Goal: Task Accomplishment & Management: Complete application form

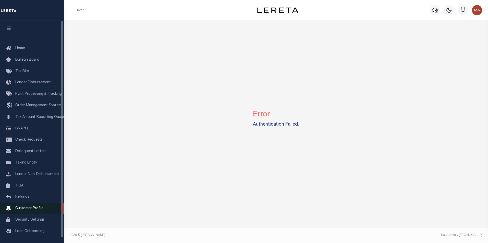
click at [26, 211] on span "Customer Profile" at bounding box center [29, 209] width 28 height 4
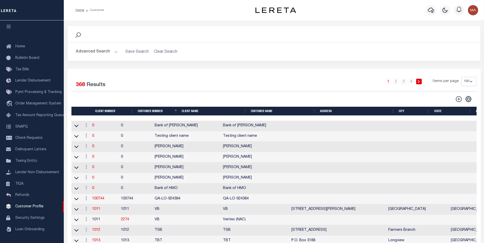
click at [393, 81] on li "2" at bounding box center [396, 82] width 8 height 6
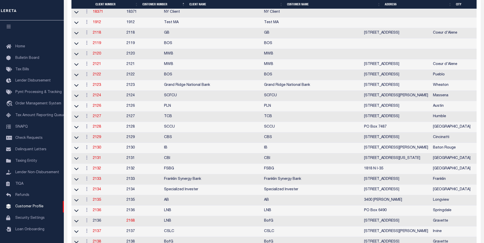
scroll to position [306, 0]
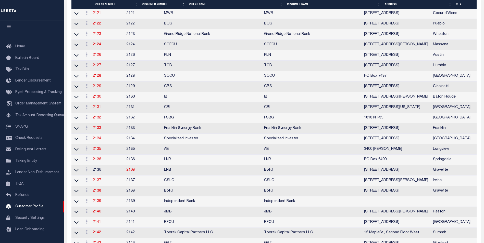
click at [101, 141] on link "2134" at bounding box center [97, 139] width 8 height 4
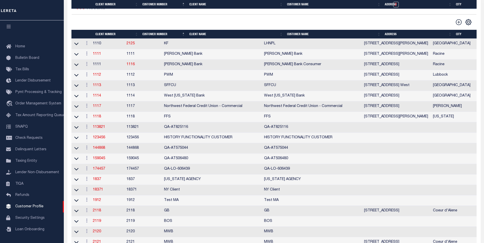
select select
type input "Specialized Invester"
type input "2134"
type input "Specialized Invester"
type input "Kapil"
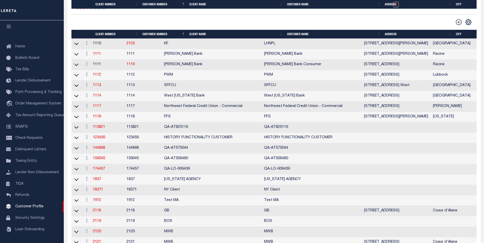
type input "Patel"
type input "Paula Kitchens"
type input "Tony Targhetta"
checkbox input "true"
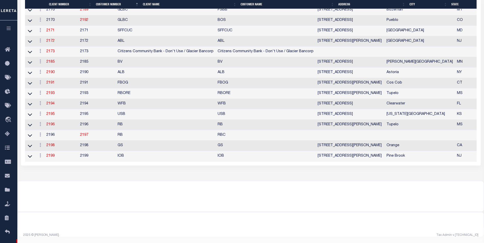
scroll to position [1015, 0]
click at [55, 106] on link "2194" at bounding box center [50, 104] width 8 height 4
select select "2194"
type input "WFB"
type input "2194"
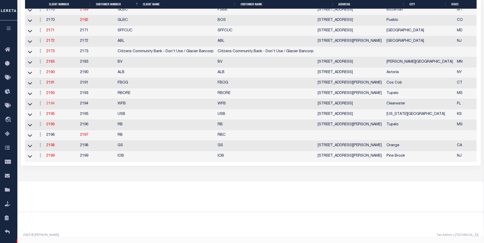
type input "WFB"
type input "Janice"
type input "Calvert"
select select "Mixed Portfolio"
type input "Daniel Telles"
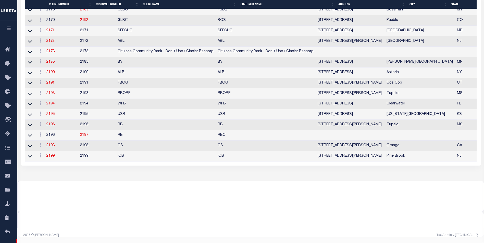
type input "Barbara Kendrick"
type input "Beth Wiebe"
checkbox input "true"
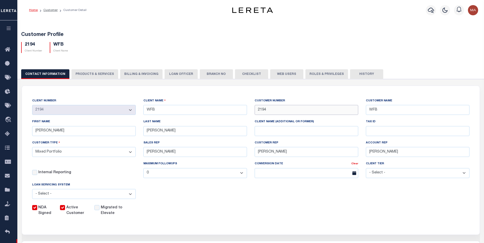
drag, startPoint x: 269, startPoint y: 112, endPoint x: 254, endPoint y: 113, distance: 15.6
click at [254, 113] on div "CUSTOMER NUMBER 2194" at bounding box center [306, 108] width 111 height 21
drag, startPoint x: 233, startPoint y: 184, endPoint x: 229, endPoint y: 183, distance: 4.0
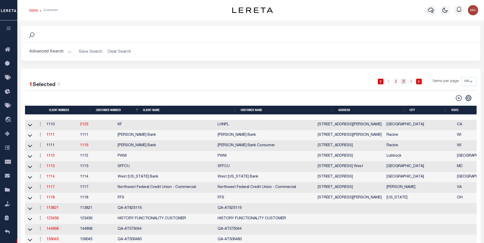
click at [404, 81] on link "3" at bounding box center [404, 82] width 6 height 6
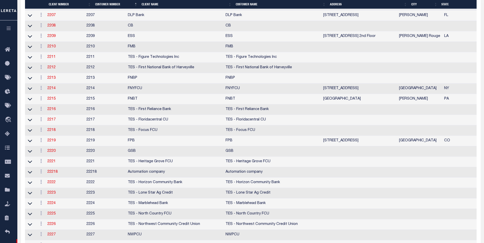
scroll to position [230, 0]
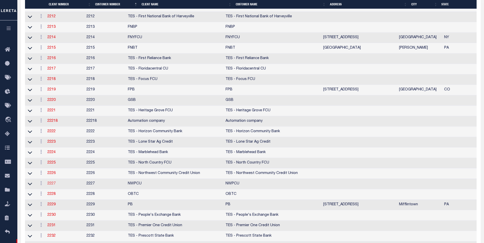
click at [53, 186] on link "2227" at bounding box center [51, 184] width 8 height 4
select select "2227"
type input "NWPCU"
type input "2227"
type input "NWPCU"
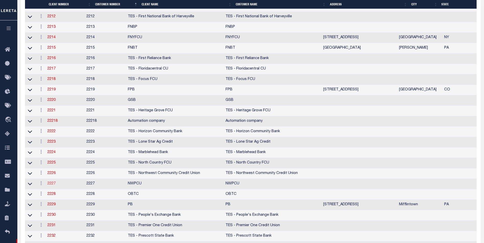
select select
checkbox input "false"
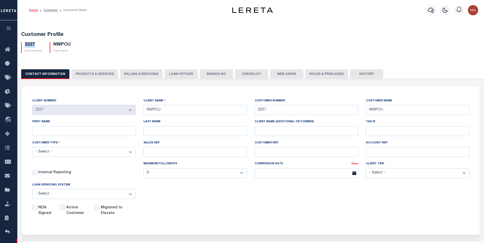
drag, startPoint x: 34, startPoint y: 45, endPoint x: 25, endPoint y: 45, distance: 9.2
click at [25, 45] on h5 "2227" at bounding box center [33, 45] width 17 height 6
copy h5 "2227"
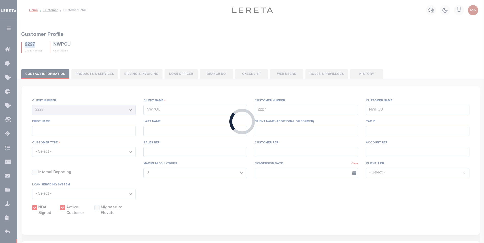
select select "2243"
type input "Provident Bank"
type input "2243"
type input "Provident Bank"
type input "David"
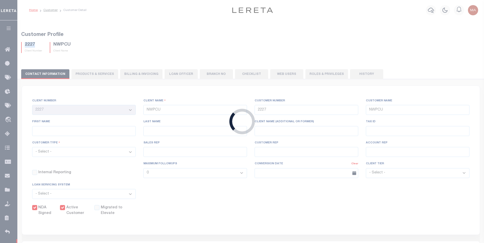
type input "Ver Hage"
select select "Mixed Portfolio"
type input "Brian Principe"
type input "Barbara Kendrick"
type input "Tony Targhetta"
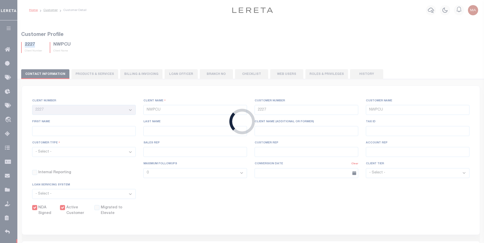
select select "FIS"
checkbox input "true"
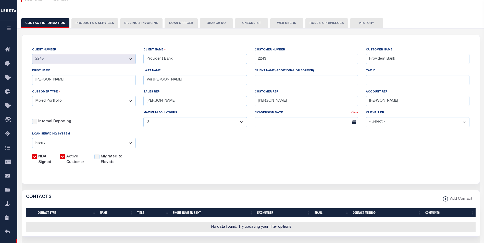
scroll to position [77, 0]
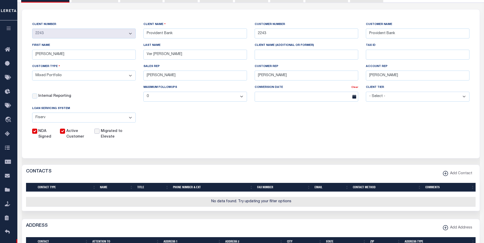
click at [99, 134] on input "Migrated to Elevate" at bounding box center [96, 131] width 5 height 5
checkbox input "true"
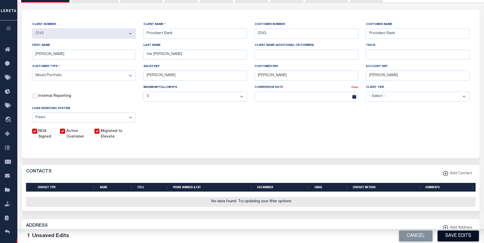
click at [462, 236] on button "Save Edits" at bounding box center [458, 236] width 41 height 11
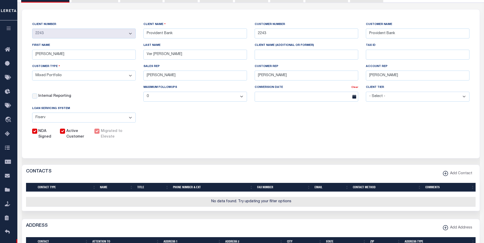
click at [11, 29] on icon "button" at bounding box center [9, 28] width 6 height 5
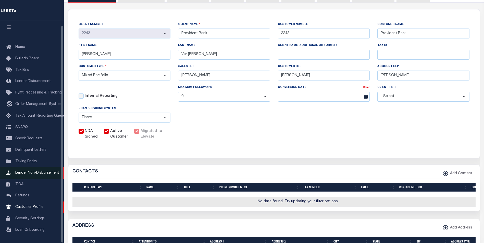
scroll to position [5, 0]
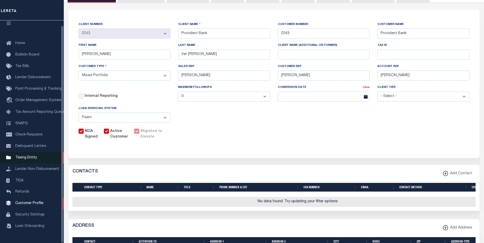
click at [26, 160] on span "Taxing Entity" at bounding box center [26, 158] width 22 height 4
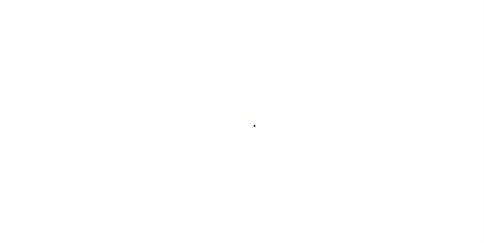
select select
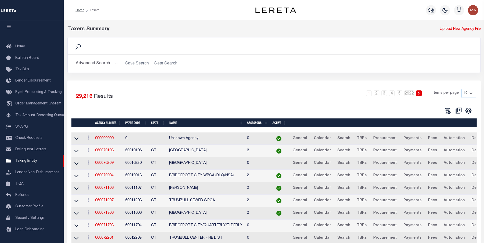
click at [115, 65] on button "Advanced Search" at bounding box center [97, 64] width 42 height 10
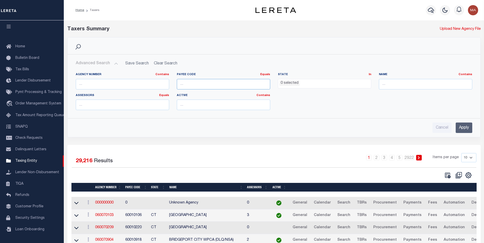
click at [200, 85] on input "number" at bounding box center [223, 84] width 93 height 10
paste input "4212741002"
type input "4212741002"
click at [468, 126] on input "Apply" at bounding box center [464, 128] width 17 height 10
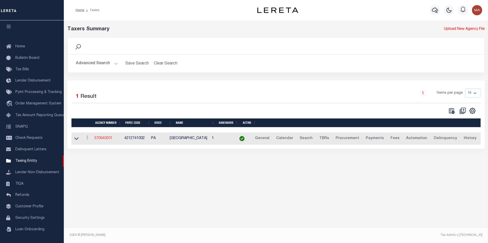
click at [108, 139] on link "370640201" at bounding box center [103, 139] width 18 height 4
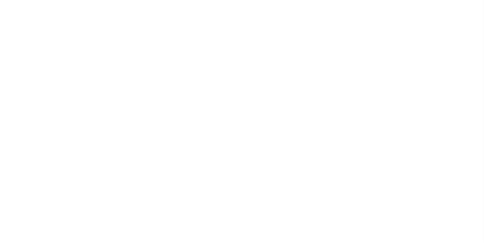
select select
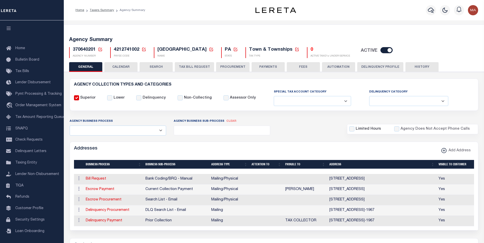
click at [197, 66] on button "TAX BILL REQUEST" at bounding box center [194, 67] width 39 height 10
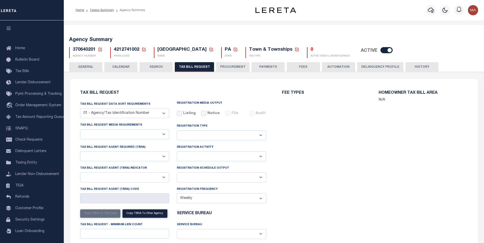
select select "29"
checkbox input "false"
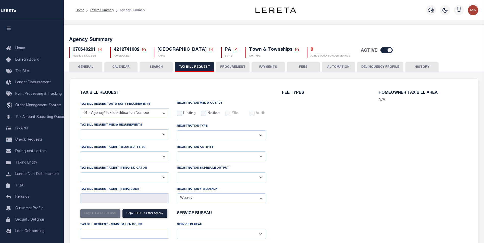
select select "23"
select select "false"
select select
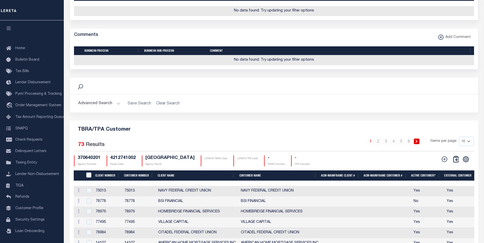
scroll to position [561, 0]
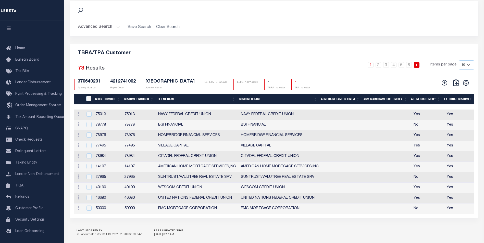
click at [468, 70] on select "10 25 50 100" at bounding box center [466, 64] width 15 height 9
select select "100"
click at [459, 70] on select "10 25 50 100" at bounding box center [466, 64] width 15 height 9
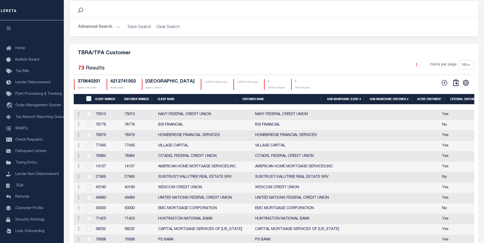
click at [170, 105] on th "Client Name" at bounding box center [198, 99] width 84 height 10
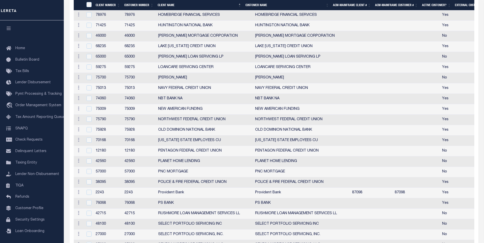
scroll to position [1072, 0]
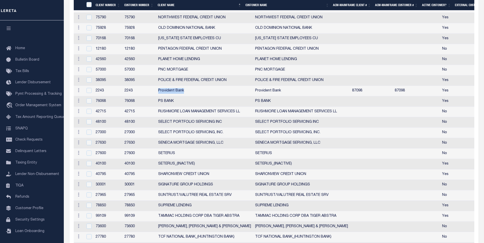
drag, startPoint x: 159, startPoint y: 105, endPoint x: 219, endPoint y: 125, distance: 63.8
click at [191, 96] on td "Provident Bank" at bounding box center [204, 91] width 97 height 10
checkbox input "true"
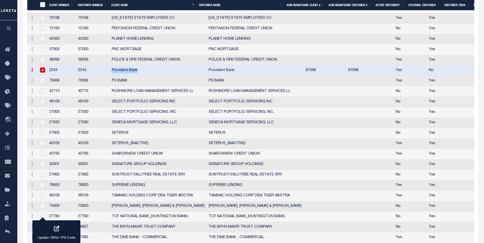
scroll to position [1011, 0]
